Goal: Transaction & Acquisition: Purchase product/service

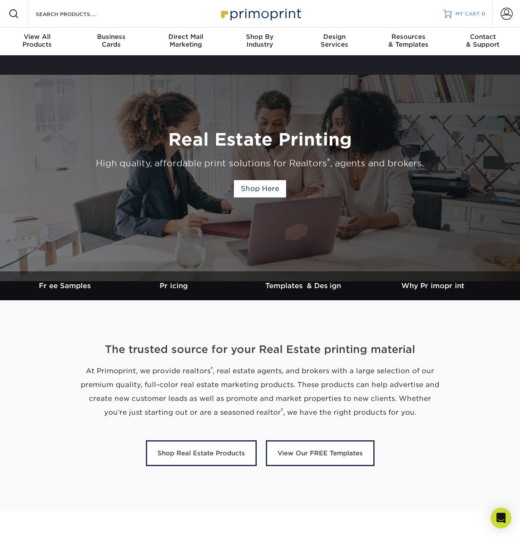
click at [470, 11] on span "MY CART" at bounding box center [468, 13] width 25 height 7
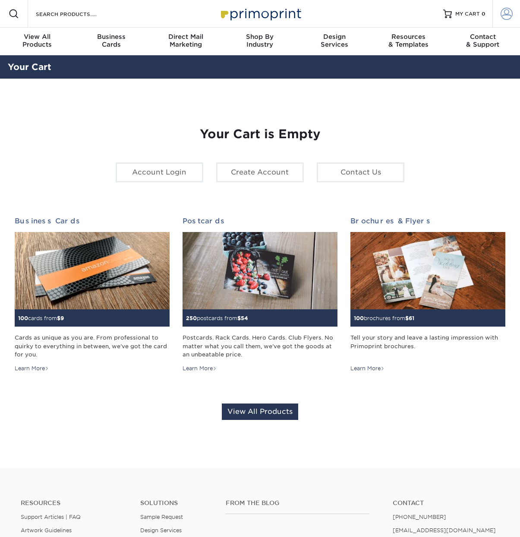
click at [504, 15] on span at bounding box center [507, 14] width 12 height 12
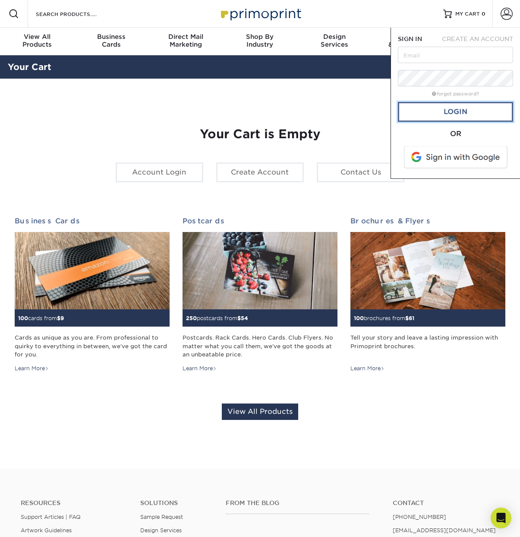
click at [454, 107] on link "Login" at bounding box center [455, 112] width 115 height 20
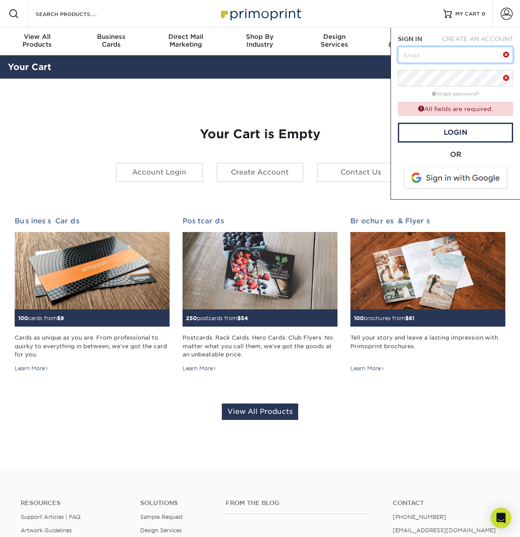
click at [446, 57] on input "text" at bounding box center [455, 55] width 115 height 16
type input "nate.heim@companymanstudios.com"
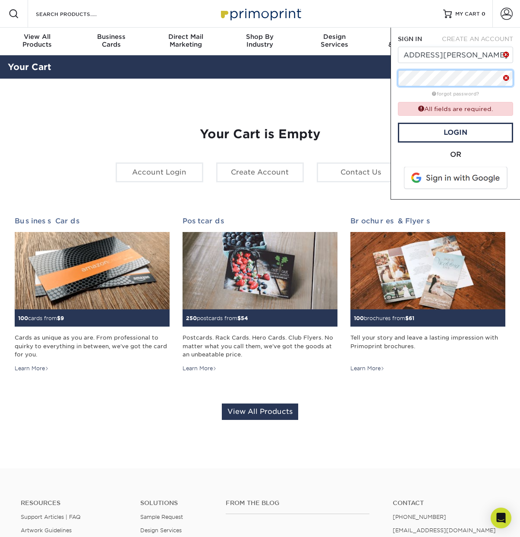
scroll to position [0, 0]
click at [470, 128] on link "Login" at bounding box center [455, 133] width 115 height 20
click at [116, 105] on div "Your Cart is Empty Account Login Create Account Contact Us Business Cards 100 c…" at bounding box center [260, 273] width 505 height 348
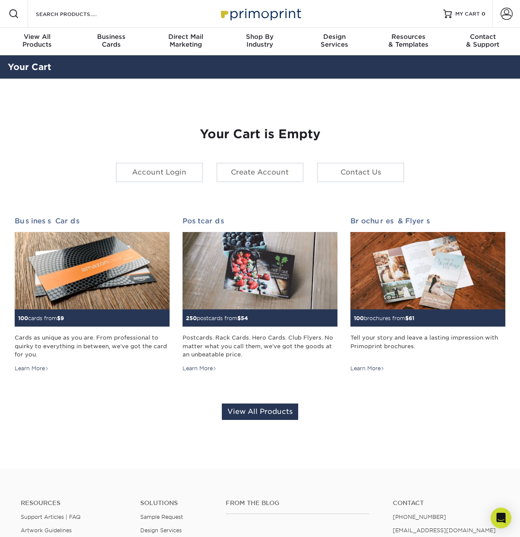
click at [238, 12] on img at bounding box center [260, 13] width 86 height 19
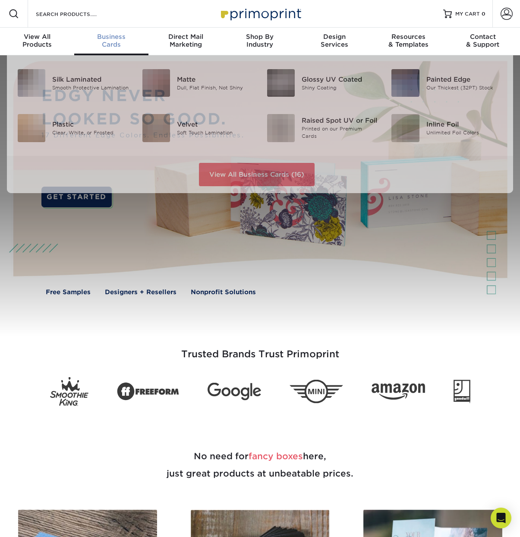
click at [105, 41] on div "Business Cards" at bounding box center [111, 41] width 74 height 16
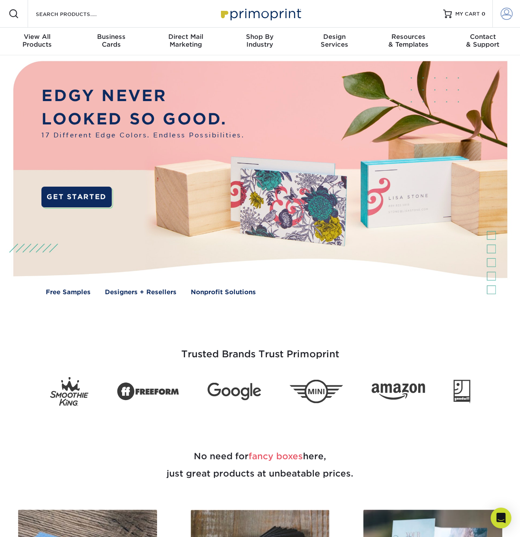
click at [510, 13] on span at bounding box center [507, 14] width 12 height 12
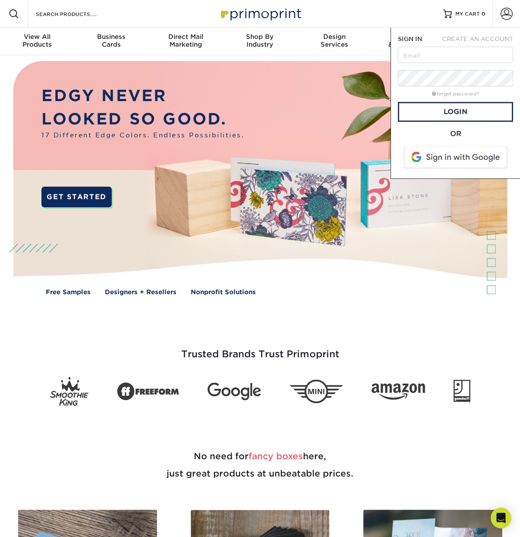
click at [470, 38] on span "CREATE AN ACCOUNT" at bounding box center [477, 38] width 71 height 7
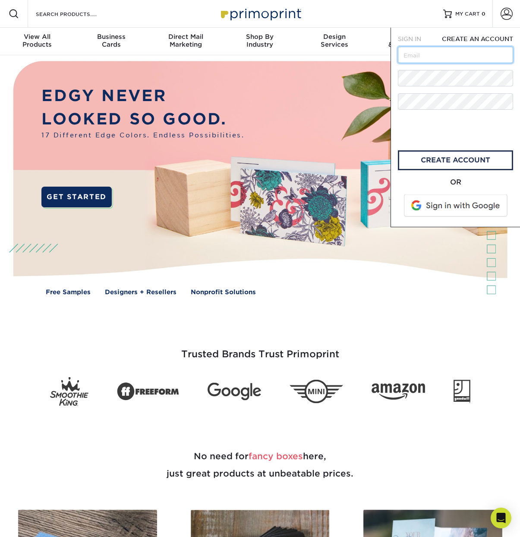
click at [422, 57] on input "text" at bounding box center [455, 55] width 115 height 16
type input "[EMAIL_ADDRESS][DOMAIN_NAME]"
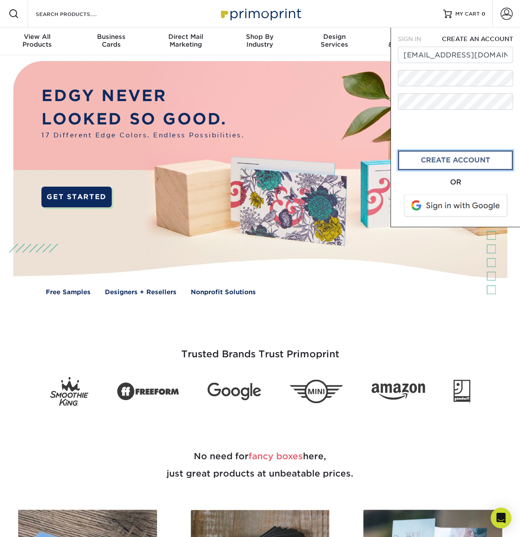
click at [448, 159] on link "create account" at bounding box center [455, 160] width 115 height 20
click at [352, 35] on span "Design" at bounding box center [335, 37] width 74 height 8
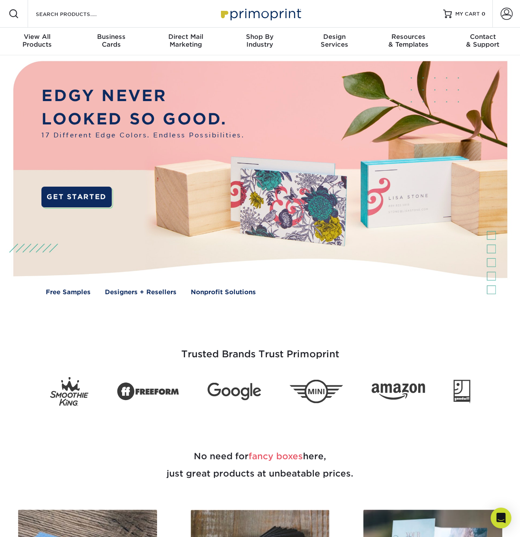
click at [254, 16] on img at bounding box center [260, 13] width 86 height 19
type input "[EMAIL_ADDRESS][DOMAIN_NAME]"
click at [510, 13] on span at bounding box center [507, 14] width 12 height 12
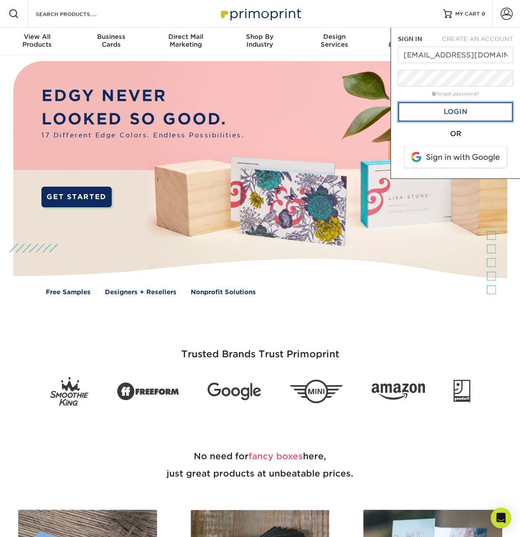
click at [457, 111] on link "Login" at bounding box center [455, 112] width 115 height 20
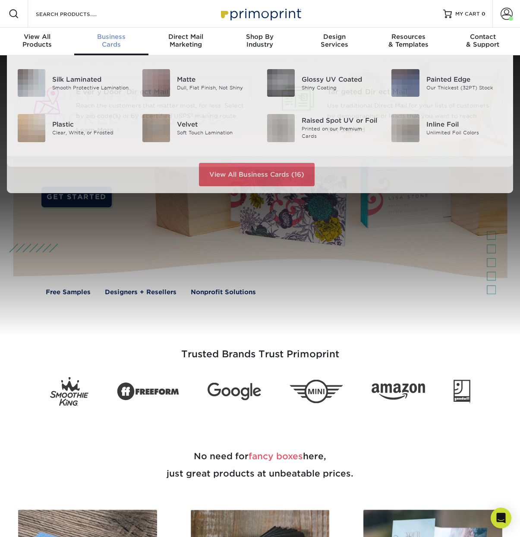
click at [114, 39] on span "Business" at bounding box center [111, 37] width 74 height 8
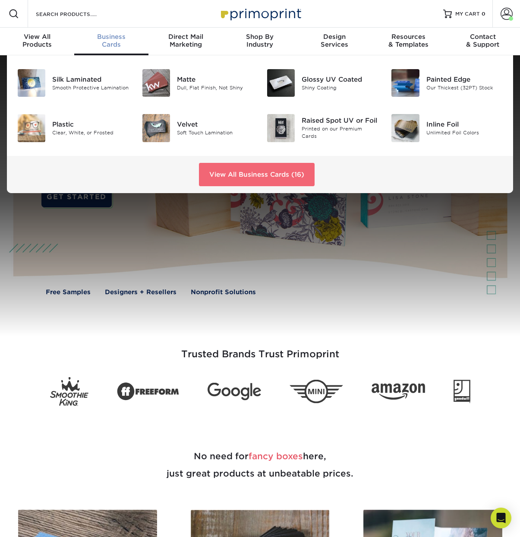
click at [250, 174] on link "View All Business Cards (16)" at bounding box center [257, 174] width 116 height 23
